Goal: Transaction & Acquisition: Register for event/course

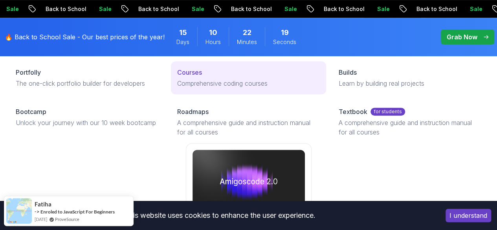
click at [188, 88] on p "Comprehensive coding courses" at bounding box center [248, 82] width 142 height 9
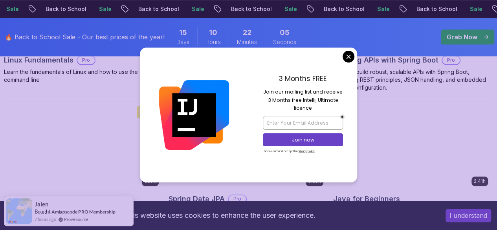
scroll to position [368, 0]
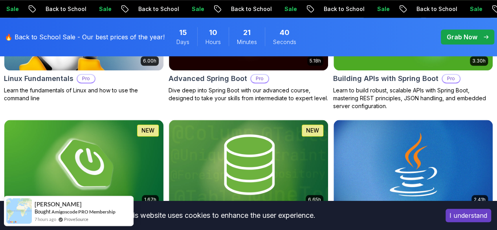
scroll to position [349, 0]
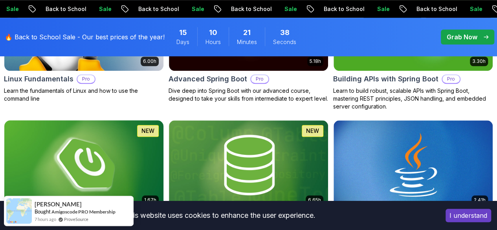
click at [164, 141] on img at bounding box center [83, 164] width 167 height 93
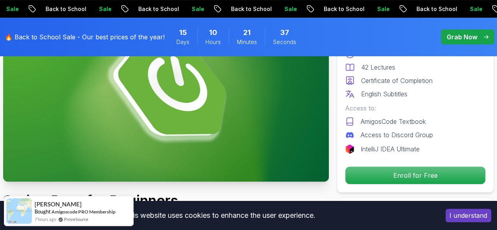
scroll to position [106, 0]
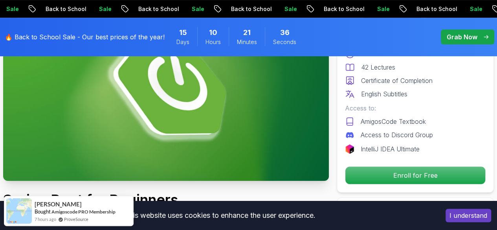
click at [197, 128] on img at bounding box center [165, 89] width 325 height 183
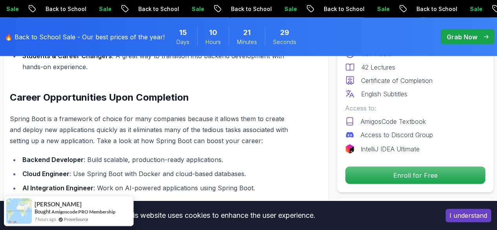
scroll to position [795, 0]
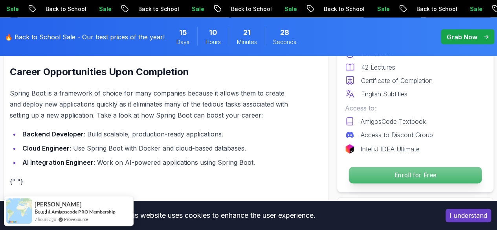
click at [398, 180] on p "Enroll for Free" at bounding box center [415, 175] width 133 height 16
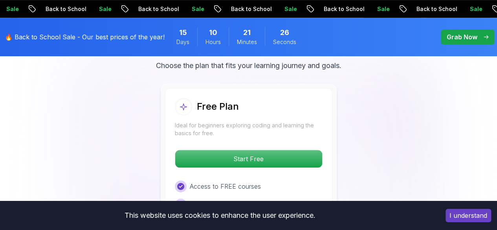
scroll to position [1668, 0]
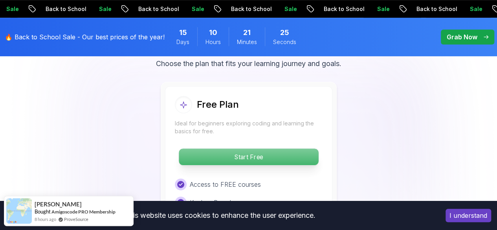
click at [240, 156] on p "Start Free" at bounding box center [248, 156] width 139 height 16
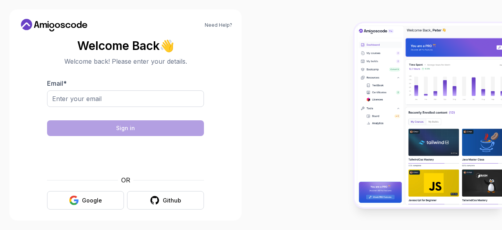
click at [145, 90] on div "Email *" at bounding box center [125, 96] width 157 height 37
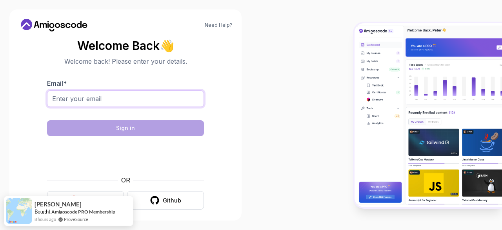
click at [104, 99] on input "Email *" at bounding box center [125, 98] width 157 height 16
type input "mengseumom@gamil.com"
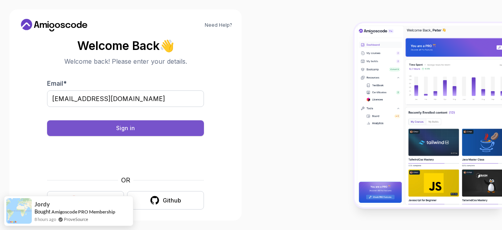
click at [133, 126] on div "Sign in" at bounding box center [125, 128] width 19 height 8
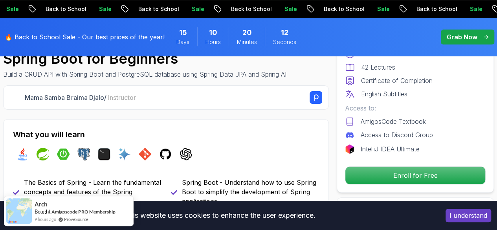
scroll to position [247, 0]
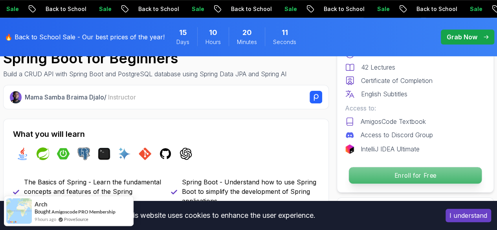
click at [396, 177] on p "Enroll for Free" at bounding box center [415, 175] width 133 height 16
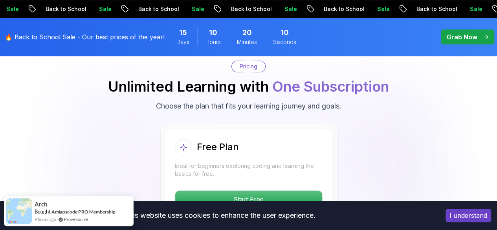
scroll to position [1632, 0]
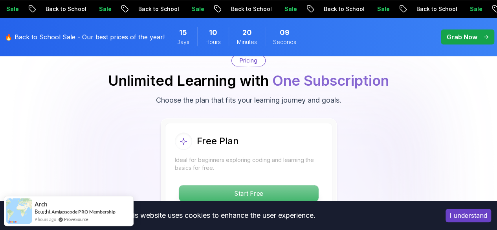
click at [243, 192] on p "Start Free" at bounding box center [248, 193] width 139 height 16
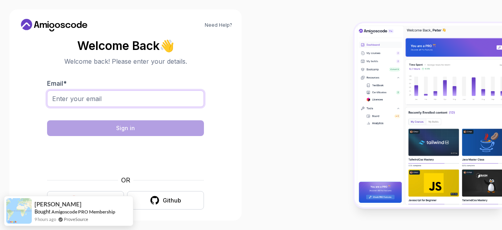
click at [122, 98] on input "Email *" at bounding box center [125, 98] width 157 height 16
click at [117, 97] on input "mengseumom@gamil.com" at bounding box center [125, 98] width 157 height 16
type input "mengseumom@gimailcom"
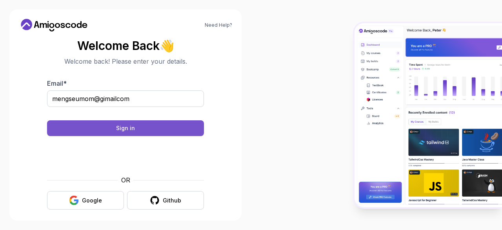
click at [118, 134] on button "Sign in" at bounding box center [125, 128] width 157 height 16
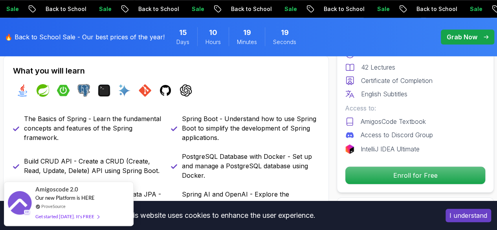
scroll to position [310, 0]
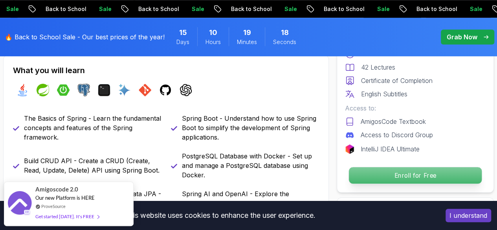
click at [382, 170] on p "Enroll for Free" at bounding box center [415, 175] width 133 height 16
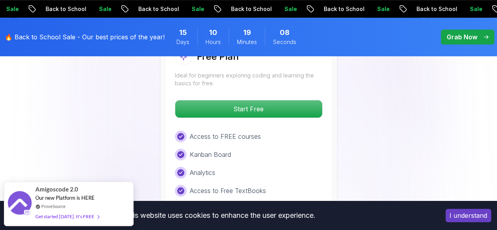
scroll to position [1712, 0]
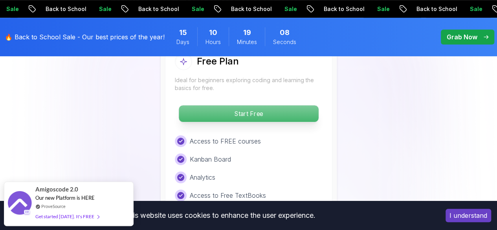
click at [240, 105] on p "Start Free" at bounding box center [248, 113] width 139 height 16
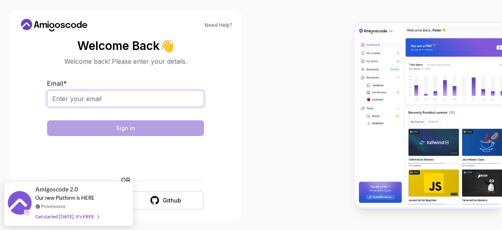
click at [121, 96] on input "Email *" at bounding box center [125, 98] width 157 height 16
click at [115, 98] on input "mengseumom@gamil.com" at bounding box center [125, 98] width 157 height 16
type input "[EMAIL_ADDRESS][DOMAIN_NAME]"
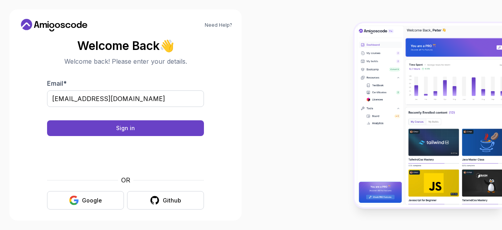
scroll to position [6, 0]
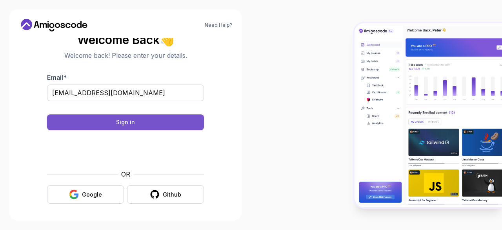
click at [149, 116] on button "Sign in" at bounding box center [125, 122] width 157 height 16
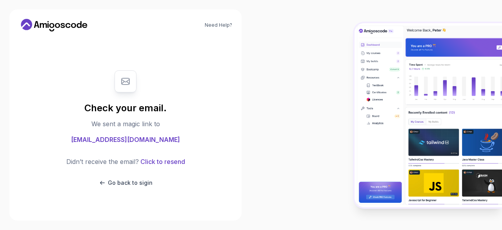
scroll to position [0, 0]
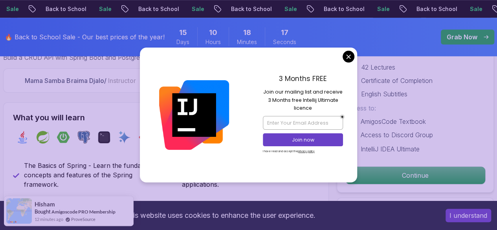
scroll to position [256, 0]
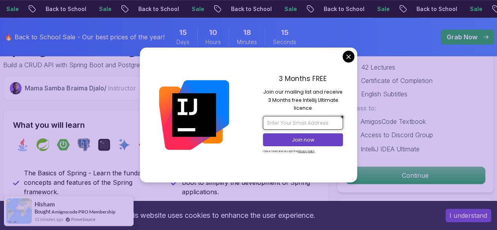
click at [303, 126] on input "email" at bounding box center [303, 122] width 80 height 13
click at [308, 125] on input "email" at bounding box center [303, 122] width 80 height 13
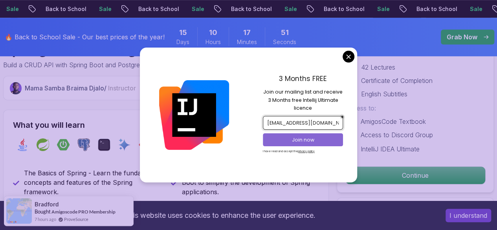
type input "[EMAIL_ADDRESS][DOMAIN_NAME]"
click at [325, 135] on button "Join now" at bounding box center [303, 139] width 80 height 13
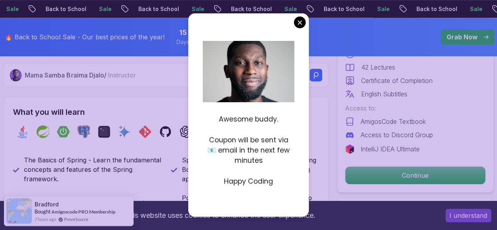
scroll to position [269, 0]
click at [263, 157] on p "Coupon will be sent via 📧 email in the next few minutes" at bounding box center [248, 150] width 91 height 31
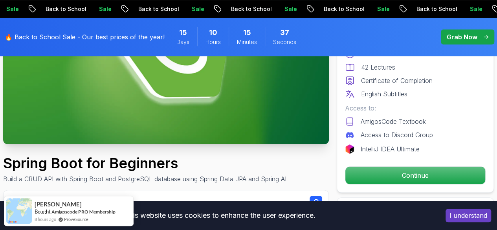
scroll to position [136, 0]
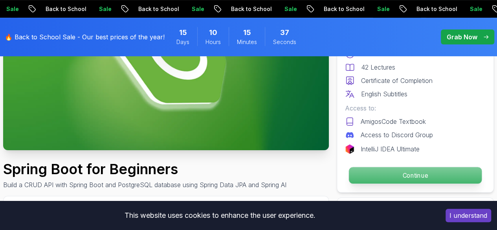
click at [393, 182] on p "Continue" at bounding box center [415, 175] width 133 height 16
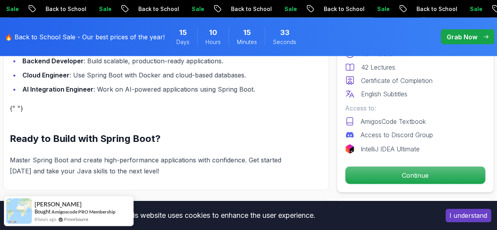
scroll to position [869, 0]
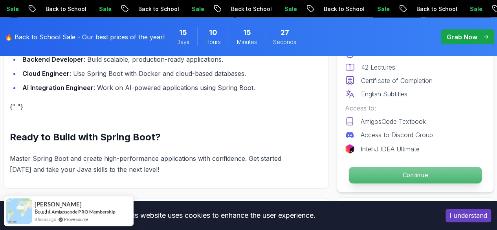
click at [380, 169] on p "Continue" at bounding box center [415, 175] width 133 height 16
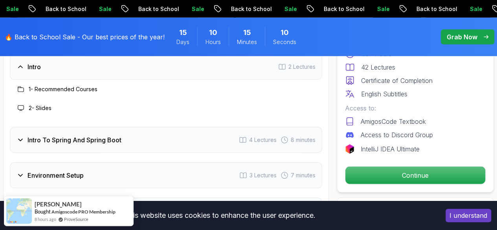
scroll to position [1044, 0]
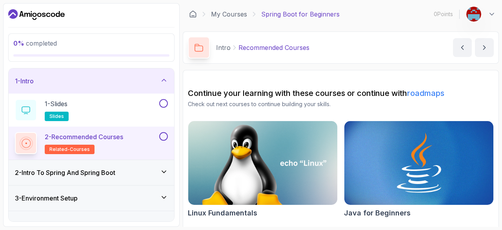
click at [92, 174] on h3 "2 - Intro To Spring And Spring Boot" at bounding box center [65, 172] width 100 height 9
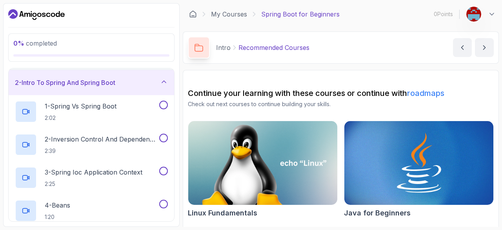
scroll to position [25, 0]
click at [92, 106] on p "1 - Spring Vs Spring Boot" at bounding box center [81, 104] width 72 height 9
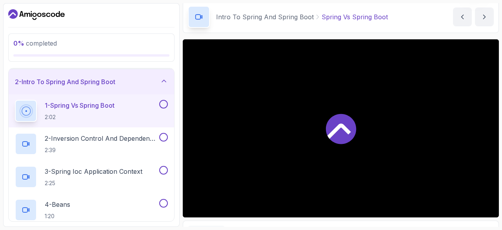
scroll to position [31, 0]
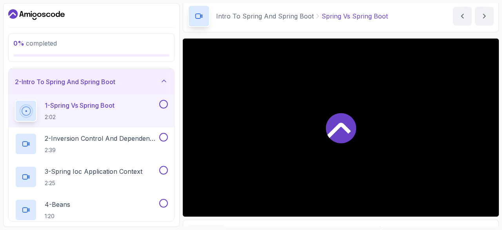
click at [338, 133] on icon at bounding box center [341, 128] width 30 height 30
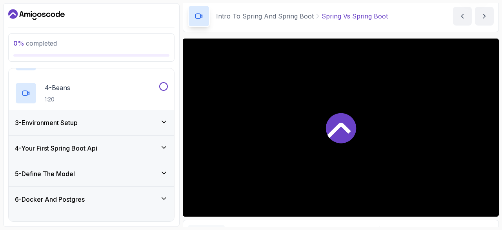
scroll to position [141, 0]
click at [162, 145] on icon at bounding box center [164, 148] width 8 height 8
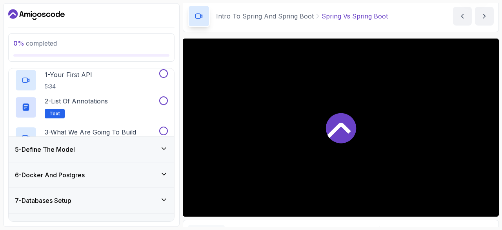
scroll to position [75, 0]
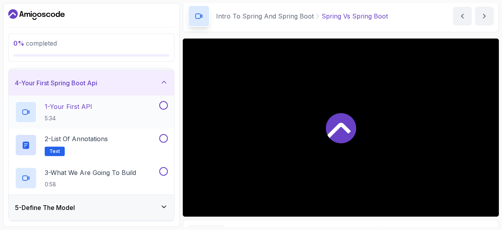
click at [91, 112] on h2 "1 - Your First API 5:34" at bounding box center [68, 112] width 47 height 20
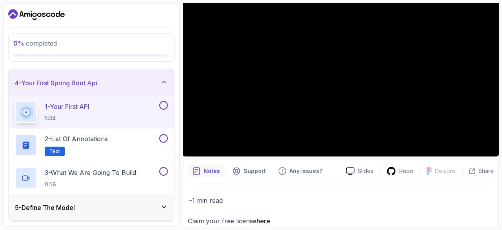
scroll to position [107, 0]
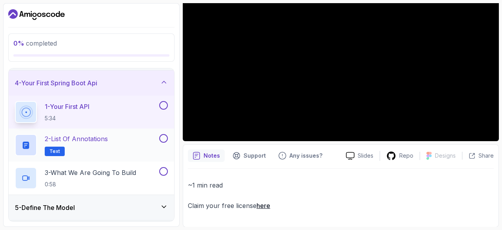
click at [122, 144] on div "2 - List of Annotations Text" at bounding box center [86, 145] width 143 height 22
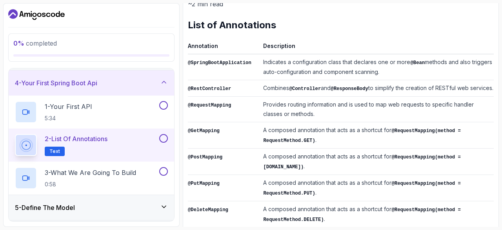
click at [89, 134] on p "2 - List of Annotations" at bounding box center [76, 138] width 63 height 9
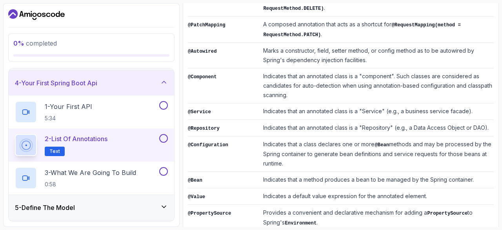
scroll to position [343, 0]
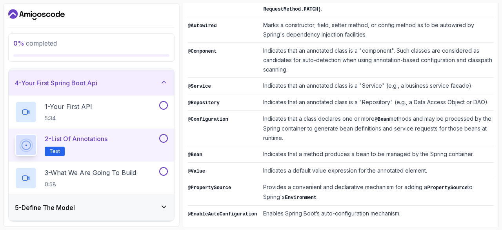
click at [61, 138] on p "2 - List of Annotations" at bounding box center [76, 138] width 63 height 9
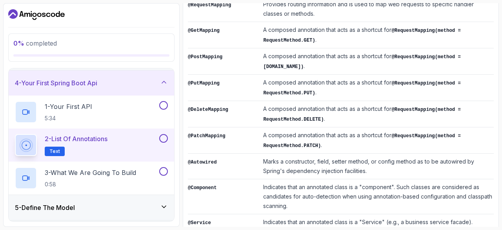
scroll to position [207, 0]
